Goal: Navigation & Orientation: Find specific page/section

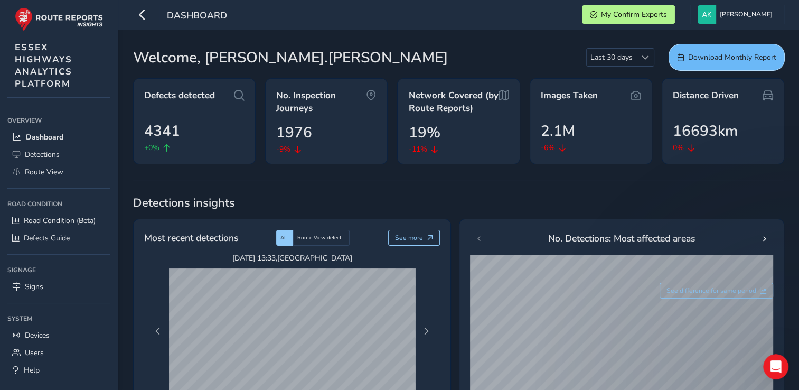
drag, startPoint x: 706, startPoint y: 63, endPoint x: 690, endPoint y: 51, distance: 20.0
click at [690, 51] on button "Download Monthly Report" at bounding box center [726, 57] width 115 height 26
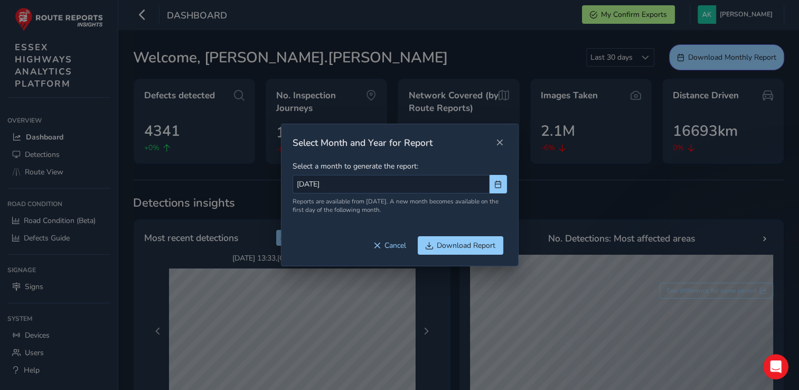
drag, startPoint x: 501, startPoint y: 139, endPoint x: 486, endPoint y: 137, distance: 15.5
click at [486, 137] on div "Select Month and Year for Report" at bounding box center [393, 142] width 200 height 13
click at [496, 144] on span "Close" at bounding box center [499, 142] width 7 height 7
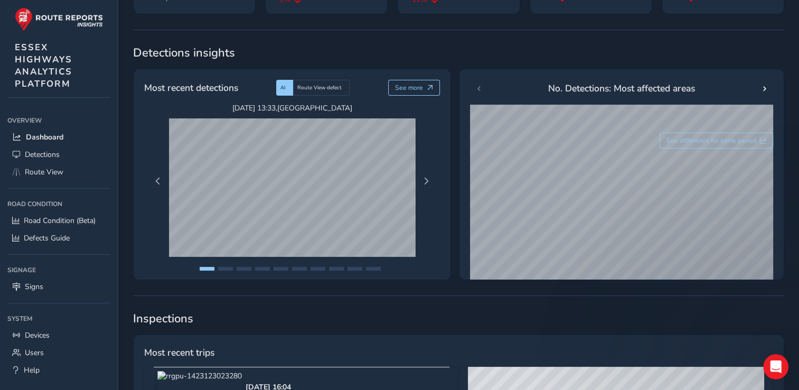
scroll to position [144, 0]
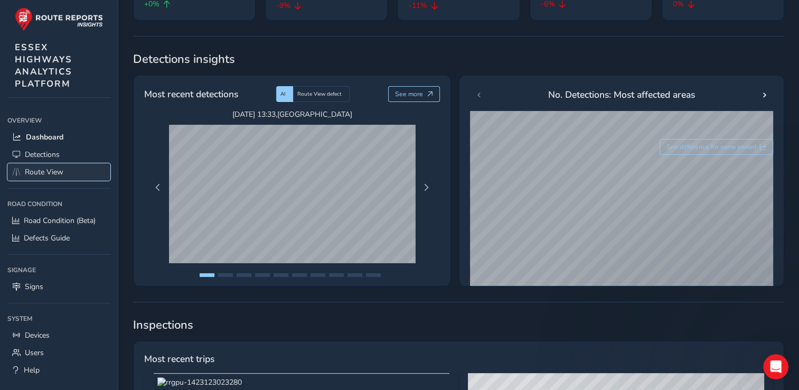
click at [63, 169] on span "Route View" at bounding box center [44, 172] width 39 height 10
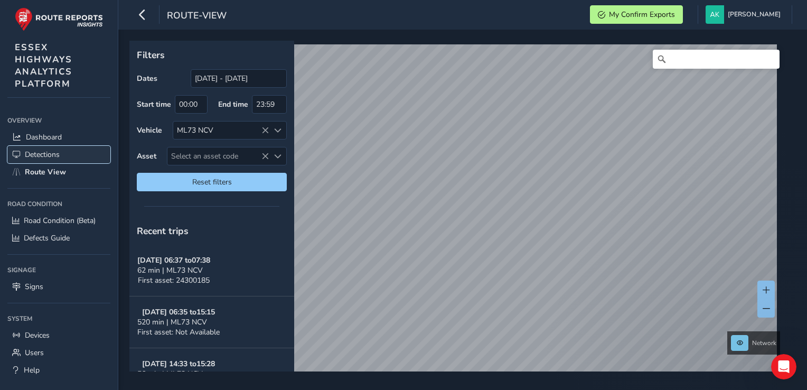
click at [58, 160] on link "Detections" at bounding box center [58, 154] width 103 height 17
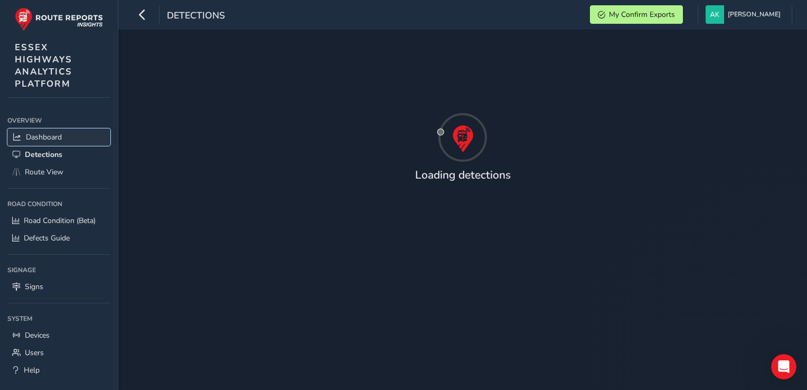
click at [58, 138] on span "Dashboard" at bounding box center [44, 137] width 36 height 10
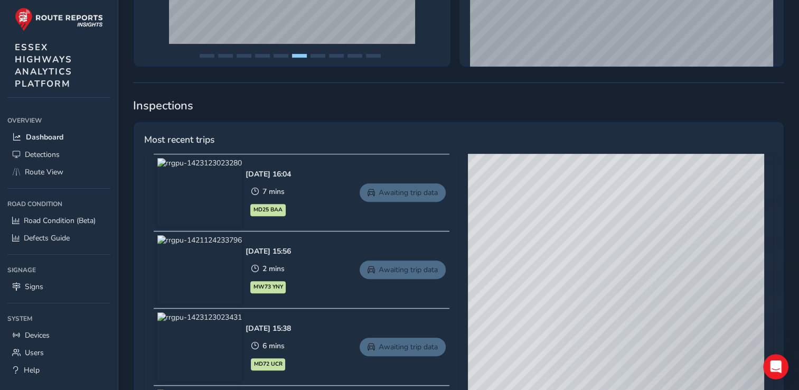
scroll to position [365, 0]
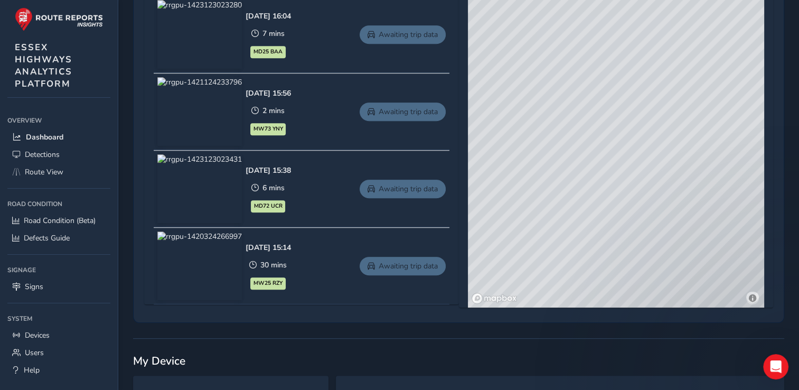
click at [287, 265] on span "30 mins" at bounding box center [273, 265] width 26 height 10
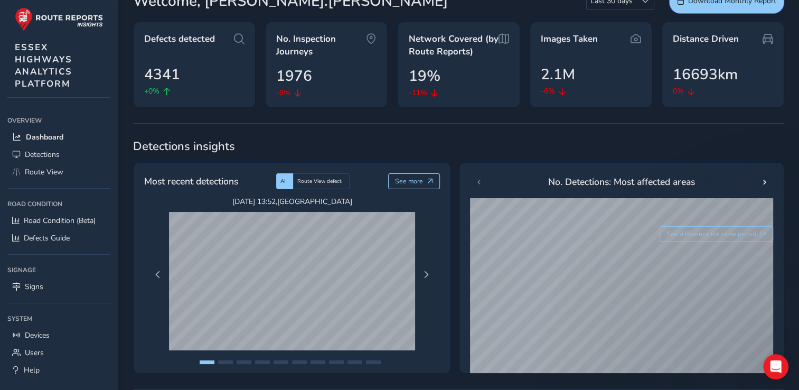
scroll to position [0, 0]
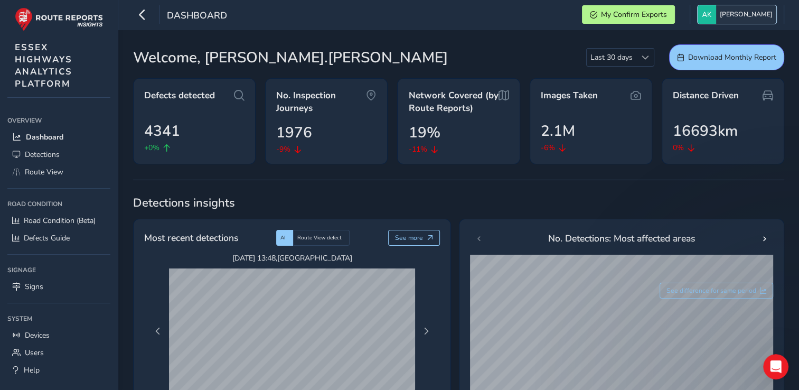
click at [733, 11] on span "[PERSON_NAME]" at bounding box center [746, 14] width 53 height 18
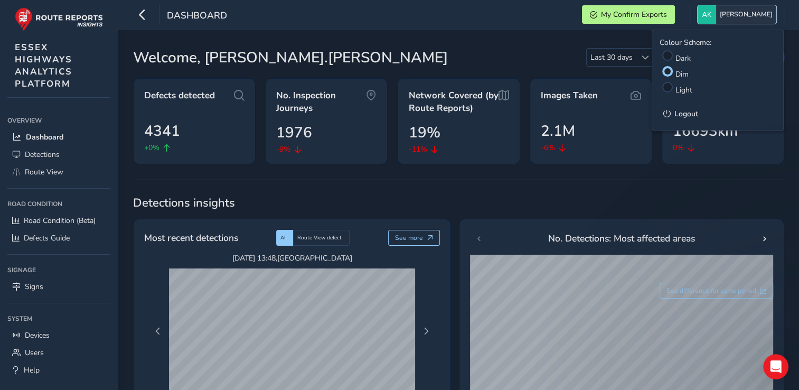
click at [733, 11] on span "[PERSON_NAME]" at bounding box center [746, 14] width 53 height 18
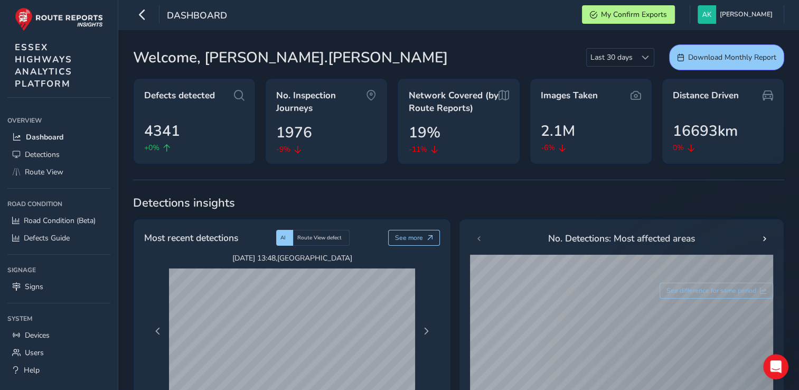
click at [503, 60] on div "Welcome, [PERSON_NAME].[PERSON_NAME] Last 30 days Last 30 days Download Monthly…" at bounding box center [458, 57] width 651 height 26
click at [633, 7] on button "My Confirm Exports" at bounding box center [628, 14] width 93 height 18
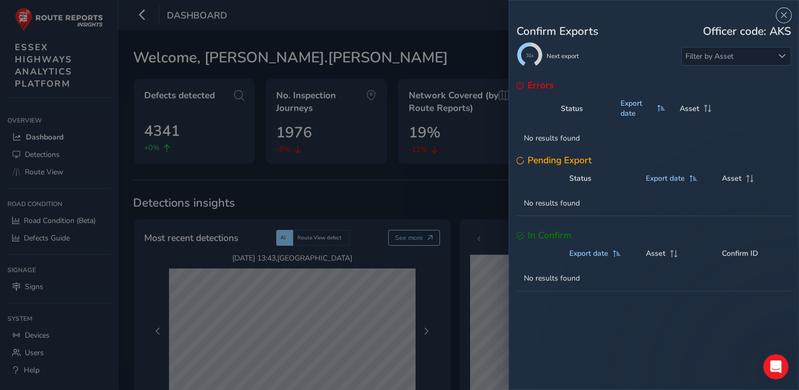
click at [446, 49] on div "Confirm Exports Officer code: AKS 31s Next export Filter by Asset Errors Status…" at bounding box center [399, 195] width 799 height 390
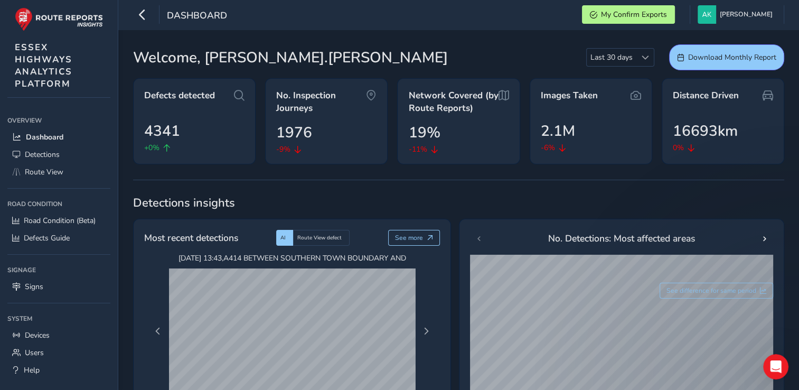
click at [36, 181] on ul "Overview Overview Dashboard Detections Route View Road Condition Road Condition…" at bounding box center [58, 246] width 103 height 266
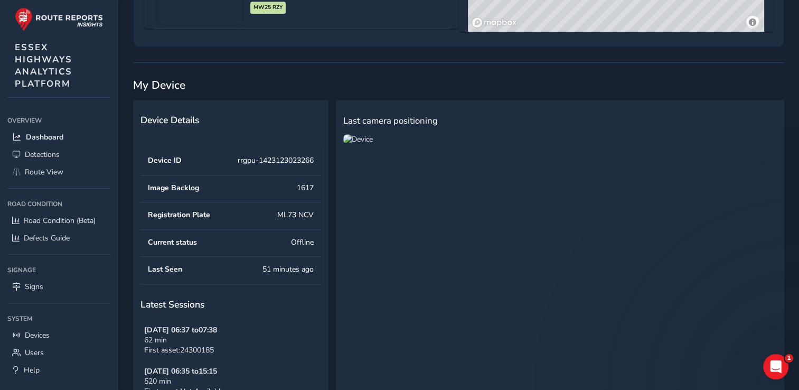
scroll to position [821, 0]
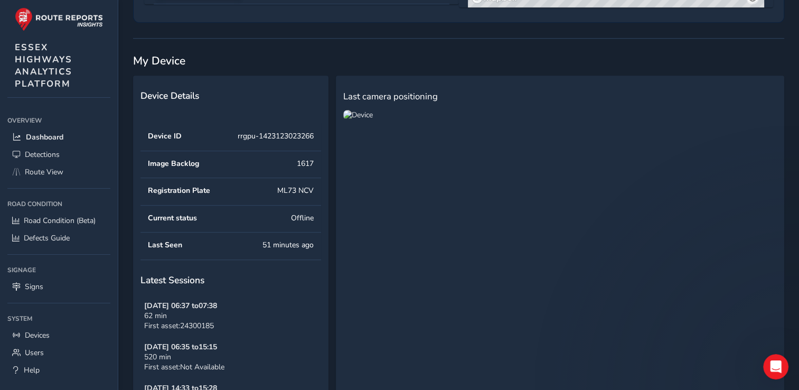
click at [366, 90] on span "Last camera positioning" at bounding box center [390, 96] width 95 height 12
click at [362, 117] on img at bounding box center [358, 115] width 30 height 10
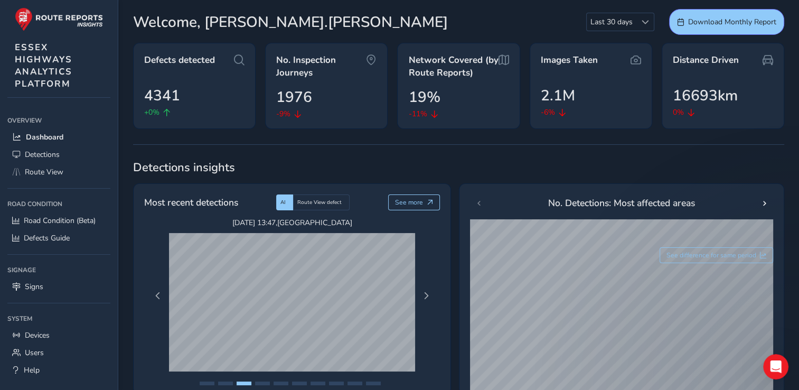
scroll to position [0, 0]
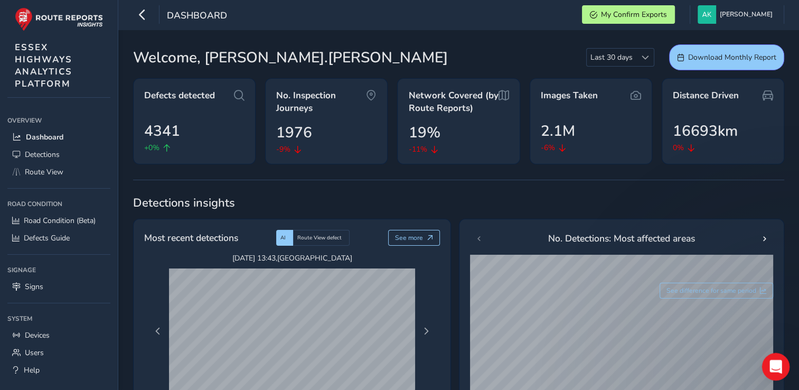
click at [777, 358] on div "Open Intercom Messenger" at bounding box center [774, 365] width 35 height 35
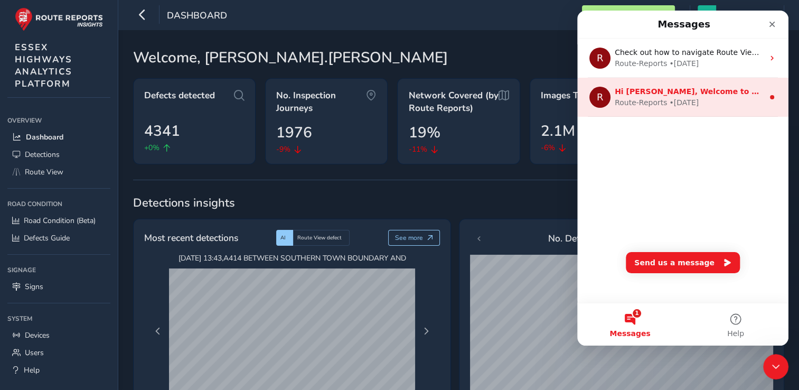
drag, startPoint x: 639, startPoint y: 100, endPoint x: 590, endPoint y: 96, distance: 49.4
click at [590, 96] on div "R" at bounding box center [600, 97] width 21 height 21
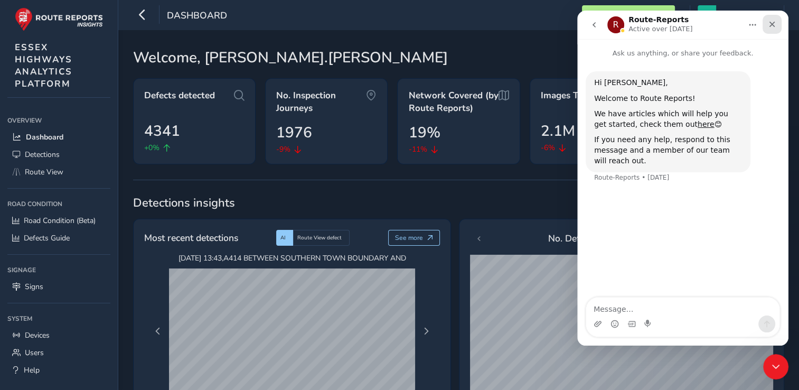
click at [778, 22] on div "Close" at bounding box center [772, 24] width 19 height 19
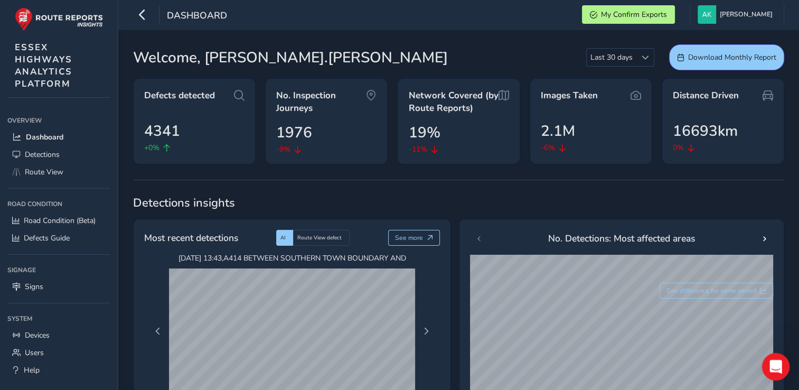
click at [768, 367] on icon "Open Intercom Messenger" at bounding box center [774, 365] width 17 height 17
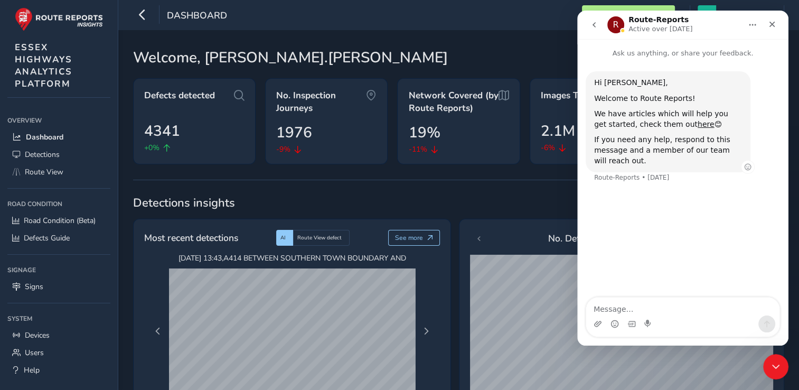
click at [675, 143] on div "If you need any help, respond to this message and a member of our team will rea…" at bounding box center [668, 150] width 148 height 31
click at [590, 26] on button "go back" at bounding box center [594, 25] width 20 height 20
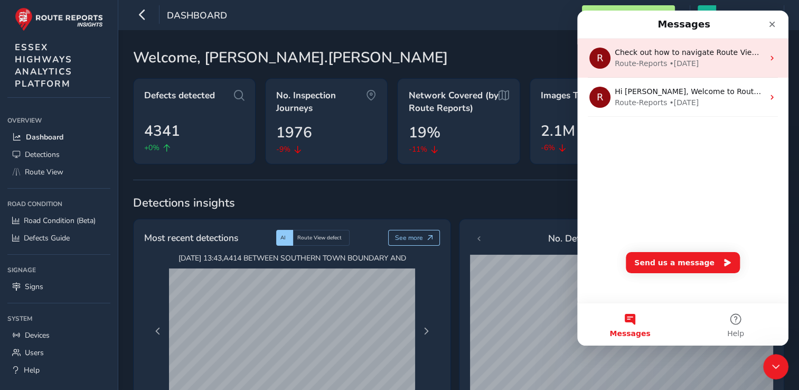
click at [637, 53] on span "Check out how to navigate Route View here!" at bounding box center [697, 52] width 165 height 8
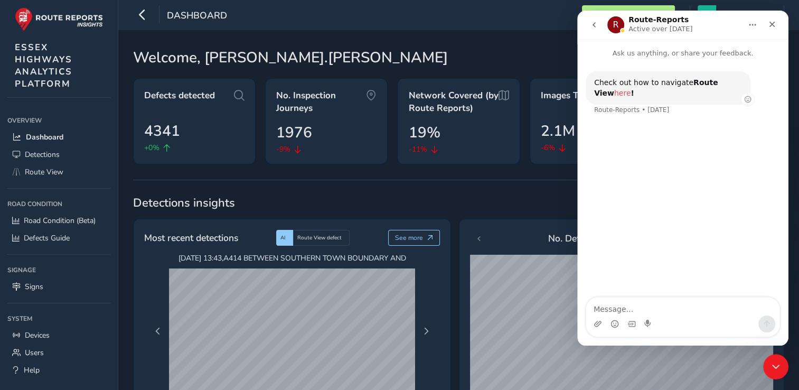
click at [631, 89] on link "here" at bounding box center [622, 93] width 17 height 8
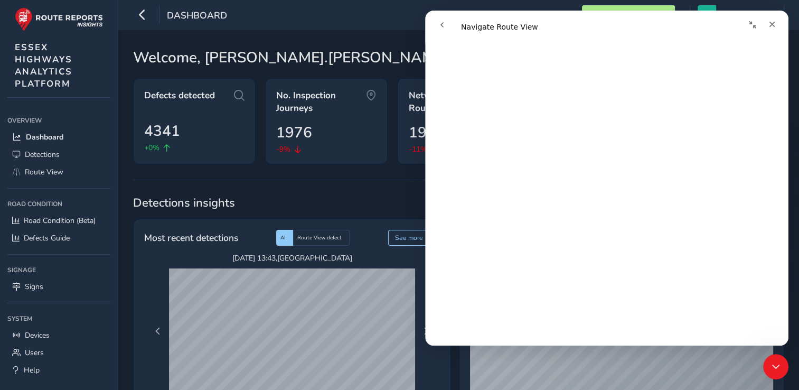
scroll to position [300, 0]
click at [761, 22] on button "Collapse window" at bounding box center [753, 25] width 20 height 20
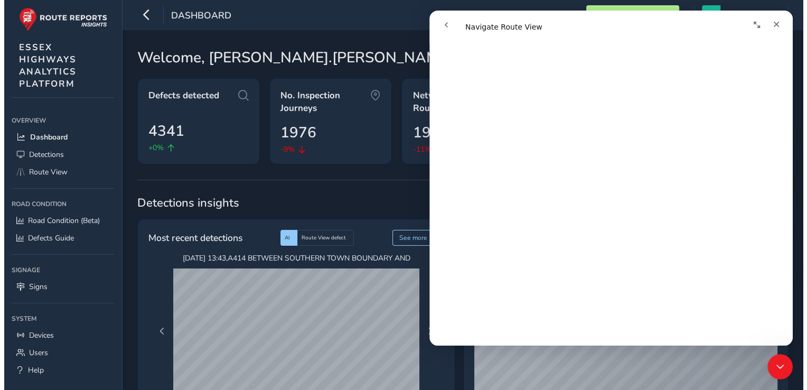
scroll to position [296, 0]
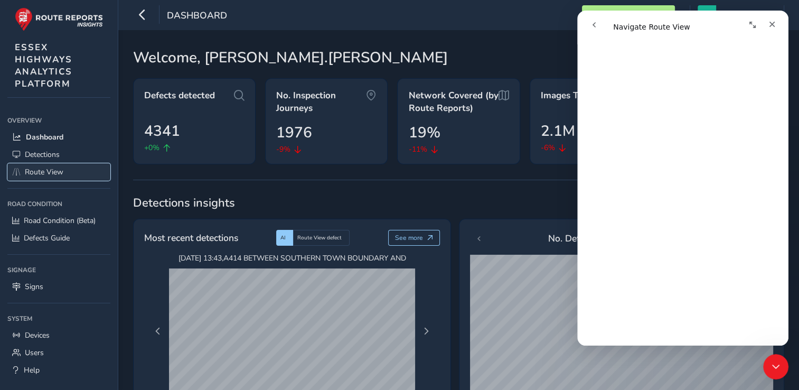
click at [55, 167] on span "Route View" at bounding box center [44, 172] width 39 height 10
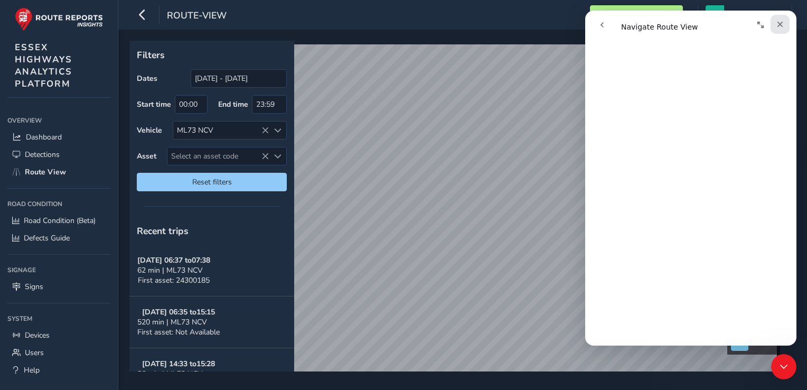
click at [782, 23] on icon "Close" at bounding box center [781, 25] width 6 height 6
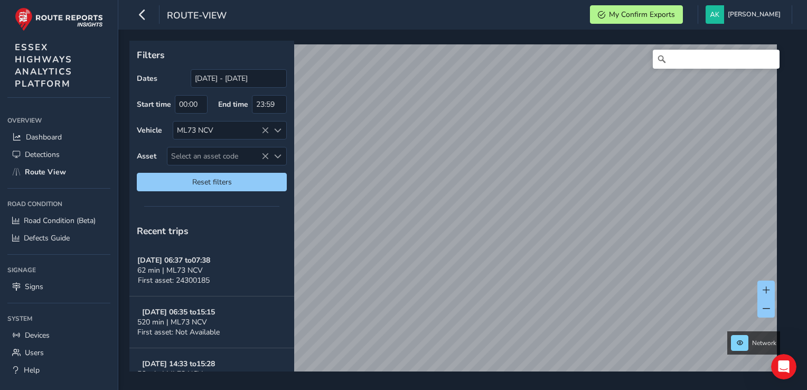
click at [482, 381] on div "Filters Dates [DATE] - [DATE] Start time 00:00 End time 23:59 Vehicle ML73 NCV …" at bounding box center [462, 210] width 689 height 360
click at [469, 178] on div "Filters Dates [DATE] - [DATE] Start time 00:00 End time 23:59 Vehicle ML73 NCV …" at bounding box center [462, 210] width 689 height 360
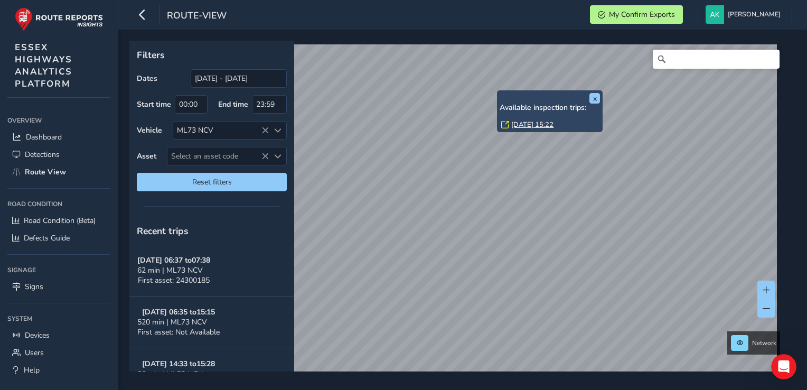
click at [498, 93] on div "x Available inspection trips: [DATE] 15:22" at bounding box center [550, 111] width 106 height 42
click at [516, 126] on link "[DATE] 15:22" at bounding box center [532, 125] width 42 height 10
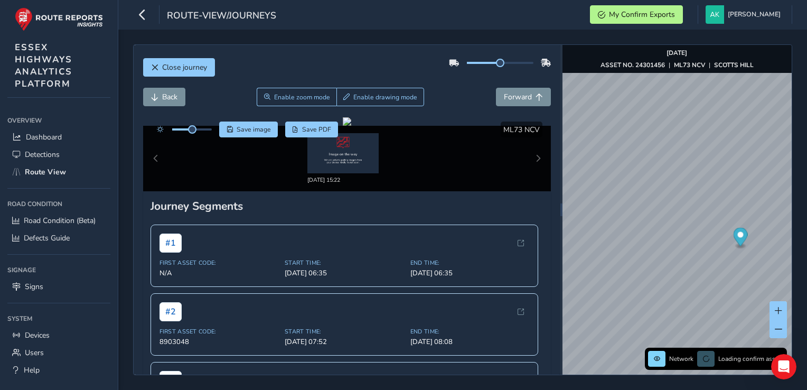
click at [531, 162] on div "[DATE] 15:22" at bounding box center [347, 159] width 408 height 66
click at [339, 150] on img at bounding box center [342, 153] width 71 height 40
drag, startPoint x: 490, startPoint y: 64, endPoint x: 386, endPoint y: 68, distance: 104.7
click at [386, 68] on div "Close journey" at bounding box center [347, 71] width 408 height 34
click at [484, 60] on div at bounding box center [500, 62] width 102 height 17
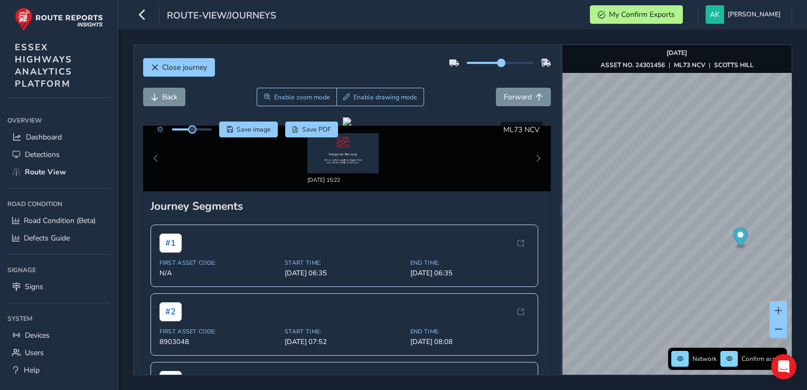
drag, startPoint x: 459, startPoint y: 62, endPoint x: 496, endPoint y: 62, distance: 37.0
click at [497, 62] on span at bounding box center [501, 63] width 8 height 8
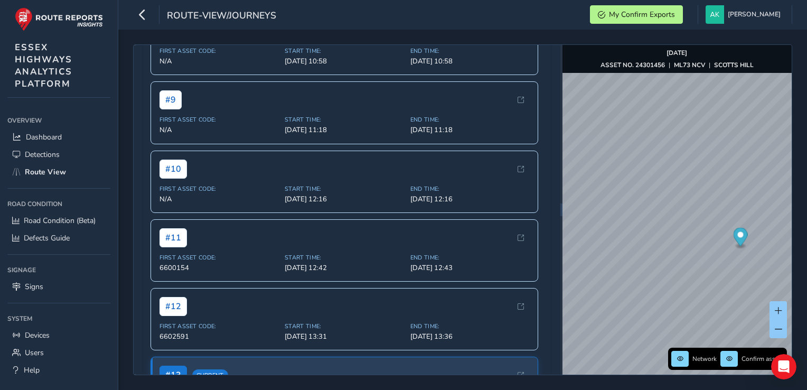
scroll to position [752, 0]
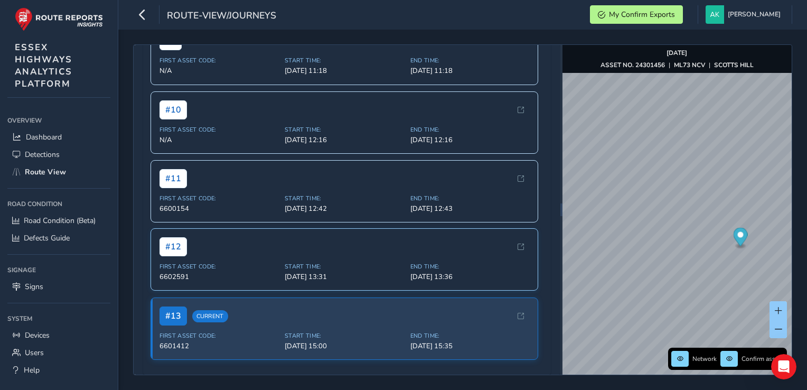
click at [294, 245] on div "# 12" at bounding box center [345, 246] width 370 height 19
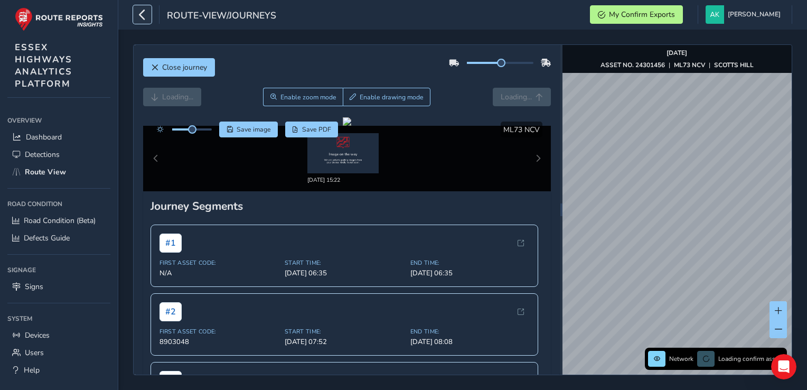
click at [143, 12] on icon "button" at bounding box center [142, 14] width 11 height 18
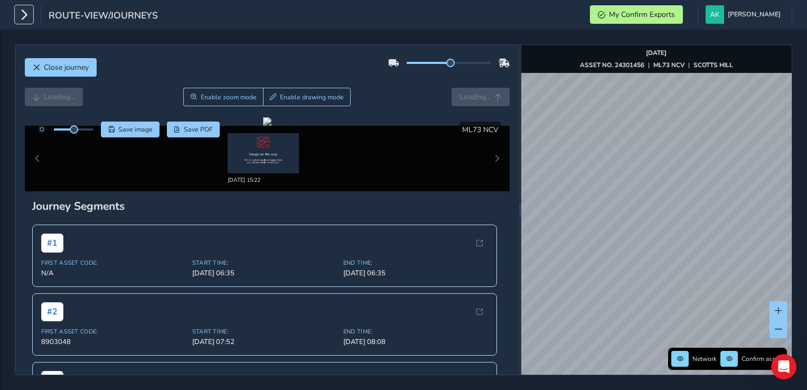
click at [29, 20] on icon "button" at bounding box center [23, 14] width 11 height 18
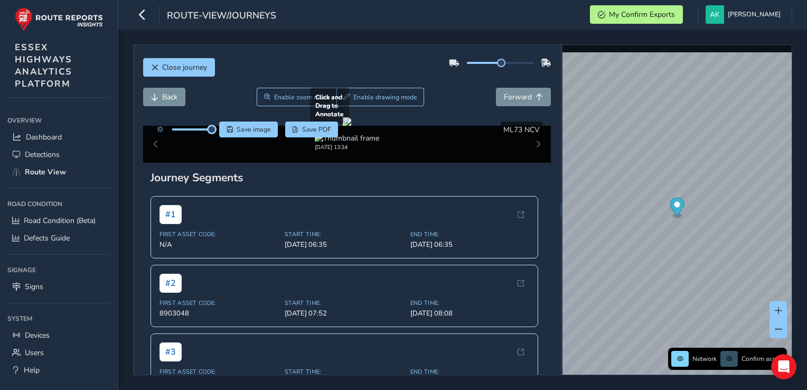
drag, startPoint x: 193, startPoint y: 131, endPoint x: 267, endPoint y: 137, distance: 73.7
click at [267, 137] on div "Click and Drag to Annotate [DATE] 13:34 Save image Save PDF Hide detections ML7…" at bounding box center [347, 139] width 408 height 45
drag, startPoint x: 358, startPoint y: 236, endPoint x: 404, endPoint y: 267, distance: 55.5
drag, startPoint x: 404, startPoint y: 267, endPoint x: 324, endPoint y: 250, distance: 81.7
click at [343, 126] on div at bounding box center [347, 121] width 8 height 8
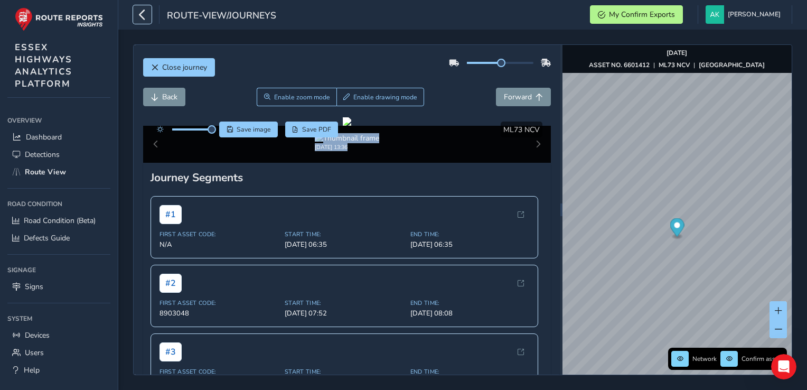
click at [145, 22] on icon "button" at bounding box center [142, 14] width 11 height 18
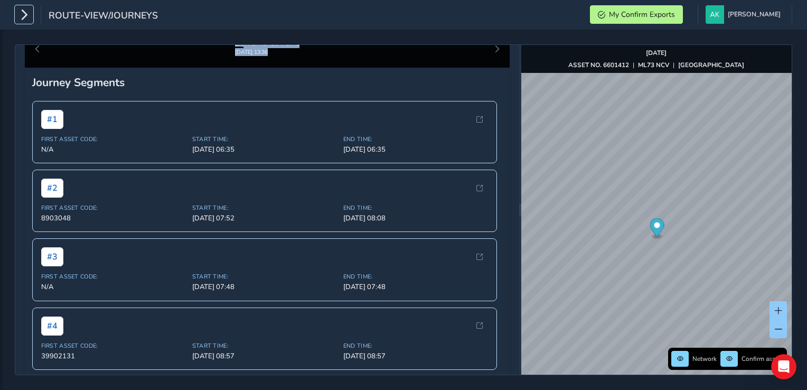
scroll to position [116, 0]
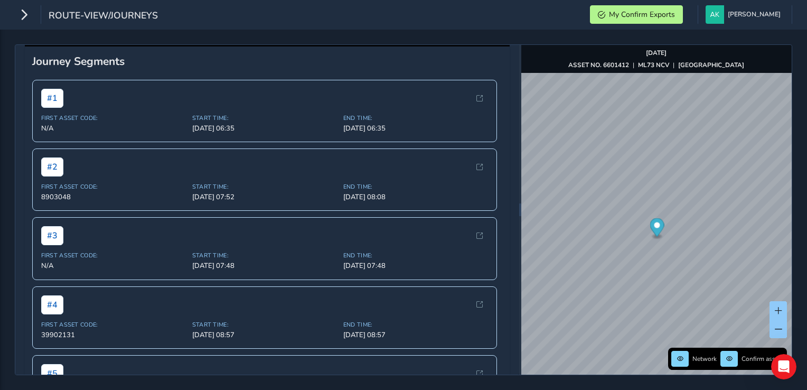
click at [319, 35] on div "[DATE] 13:36" at bounding box center [267, 26] width 437 height 18
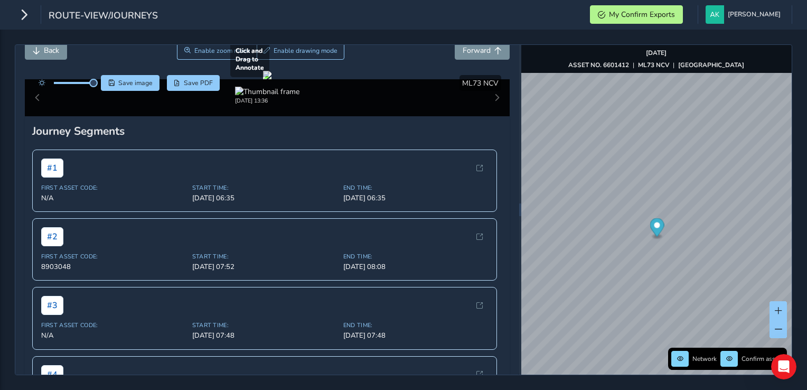
scroll to position [46, 0]
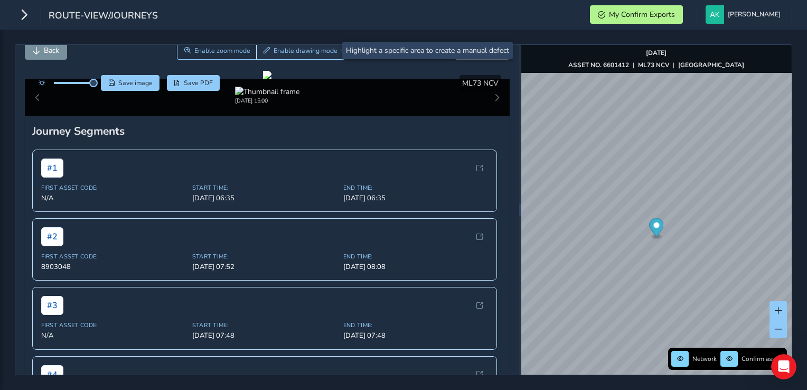
click at [279, 51] on span "Enable drawing mode" at bounding box center [306, 50] width 64 height 8
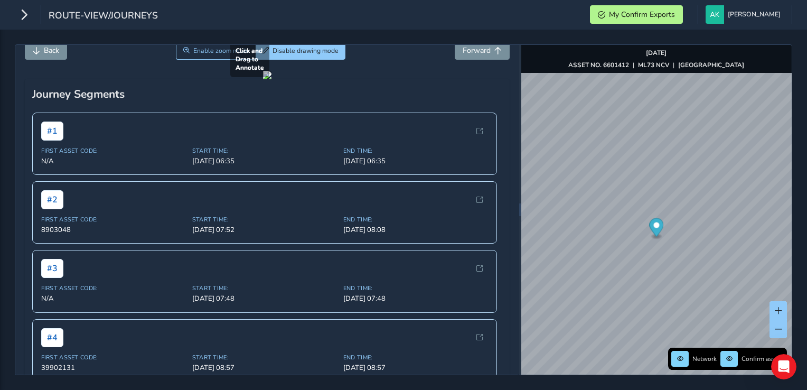
drag, startPoint x: 253, startPoint y: 171, endPoint x: 334, endPoint y: 236, distance: 104.2
click at [272, 79] on div at bounding box center [267, 75] width 8 height 8
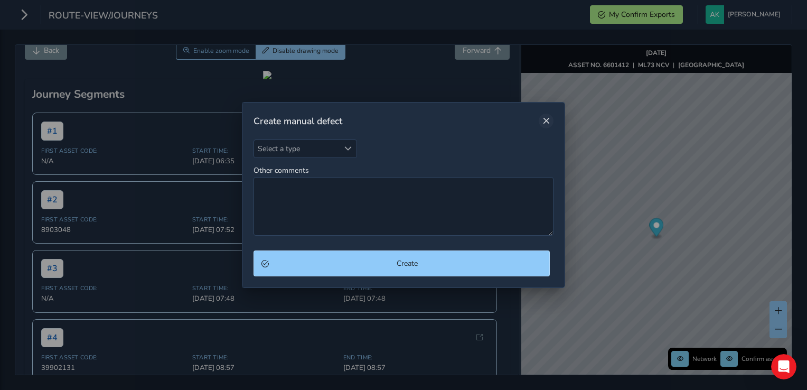
click at [551, 115] on button "Close" at bounding box center [546, 121] width 15 height 15
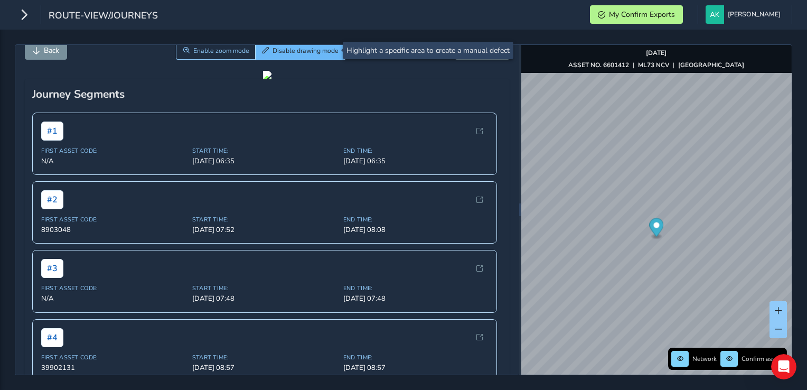
click at [320, 53] on span "Disable drawing mode" at bounding box center [306, 50] width 66 height 8
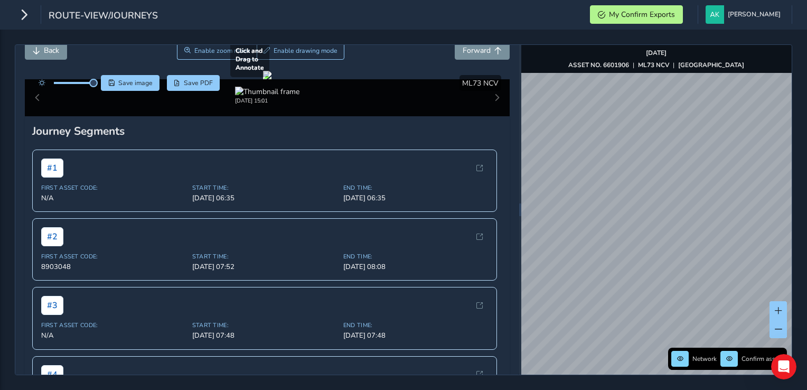
click at [480, 130] on div "Close journey Back Enable zoom mode Enable drawing mode Forward Click and Drag …" at bounding box center [404, 209] width 778 height 331
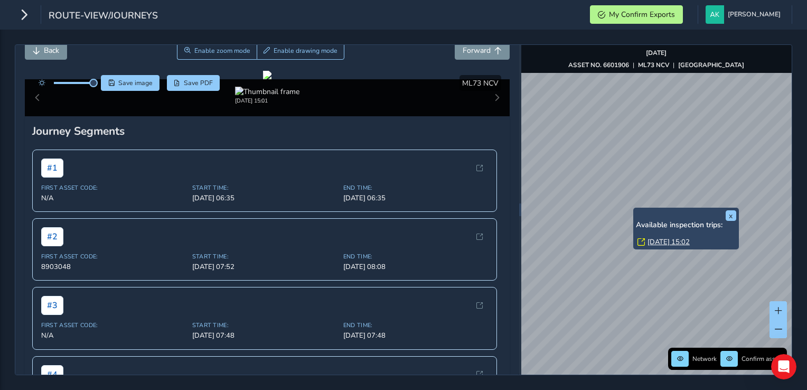
click at [658, 241] on link "[DATE] 15:02" at bounding box center [669, 242] width 42 height 10
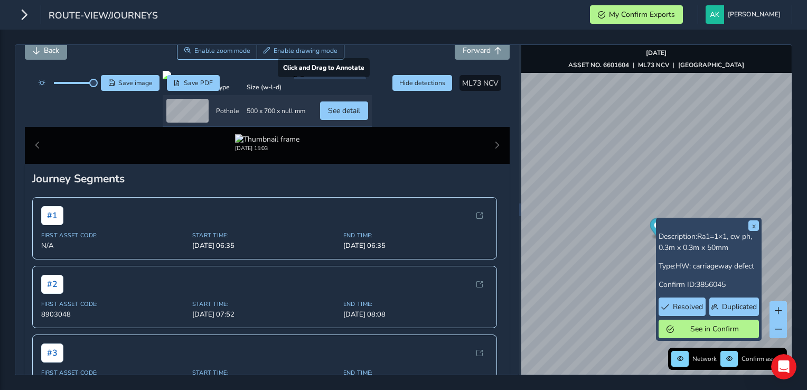
click at [339, 79] on div at bounding box center [267, 75] width 209 height 8
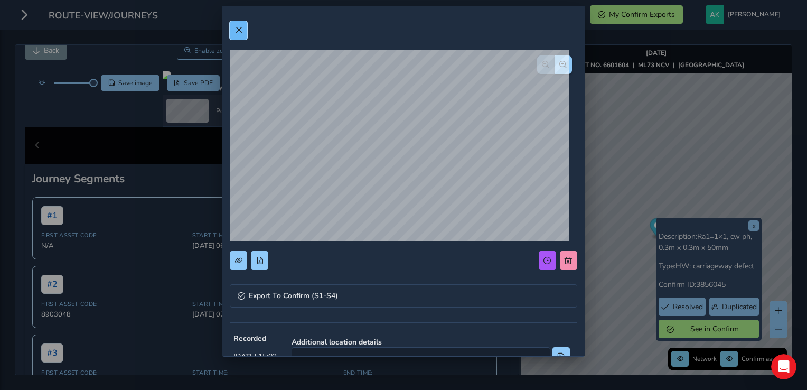
click at [237, 21] on button at bounding box center [238, 30] width 17 height 18
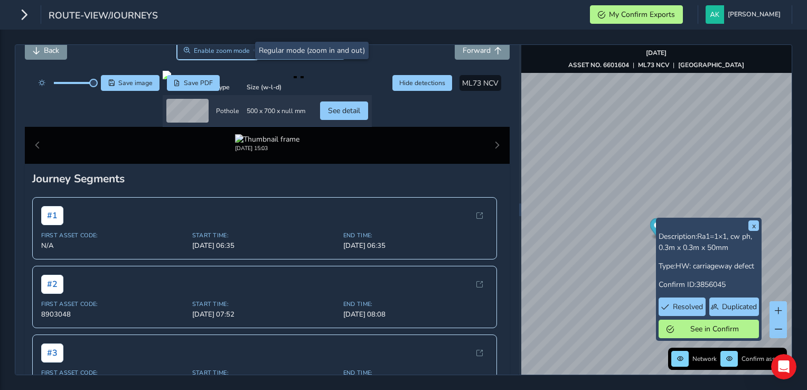
click at [212, 54] on span "Enable zoom mode" at bounding box center [222, 50] width 56 height 8
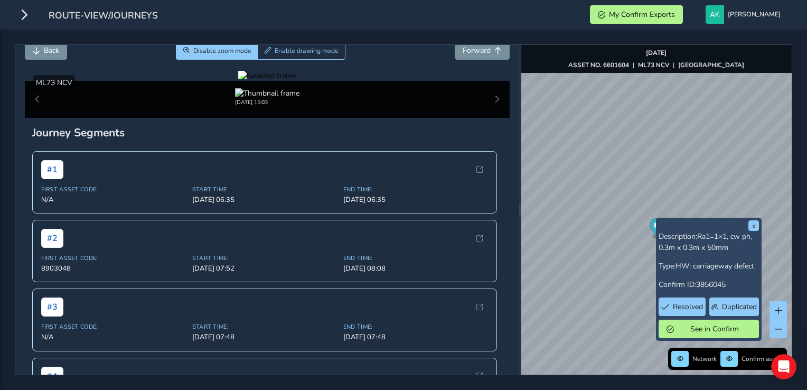
click at [296, 81] on div at bounding box center [267, 76] width 58 height 10
drag, startPoint x: 339, startPoint y: 250, endPoint x: 256, endPoint y: 236, distance: 84.2
click at [256, 236] on img at bounding box center [311, 106] width 1521 height 856
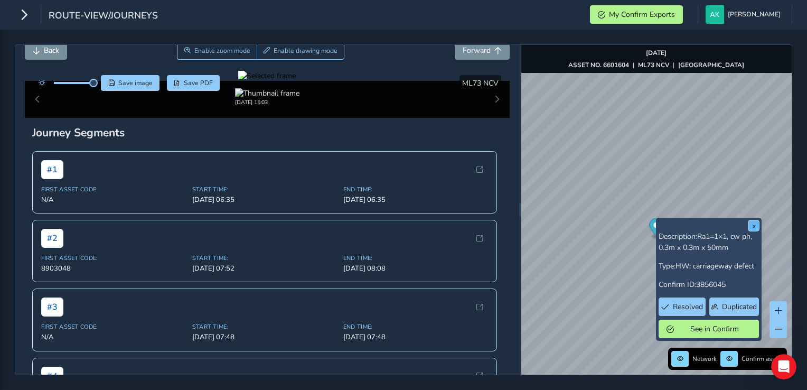
click at [757, 229] on button "x" at bounding box center [754, 225] width 11 height 11
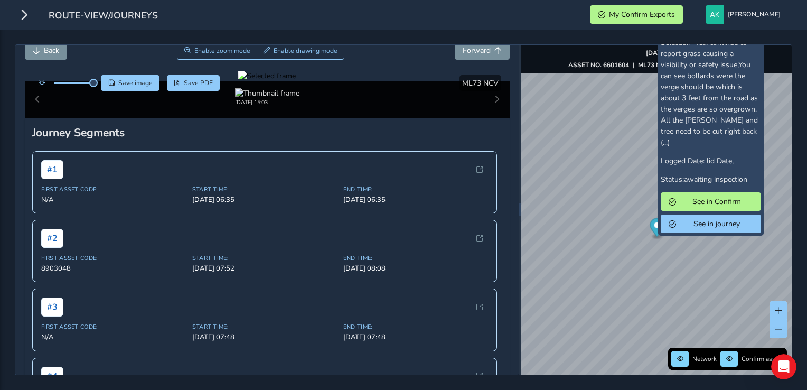
click at [708, 181] on div "Confirm ID: 2894764 Subject: vegetation problems Description: Customer Selectio…" at bounding box center [711, 111] width 100 height 244
click at [703, 197] on span "See in Confirm" at bounding box center [716, 202] width 73 height 10
